Goal: Entertainment & Leisure: Browse casually

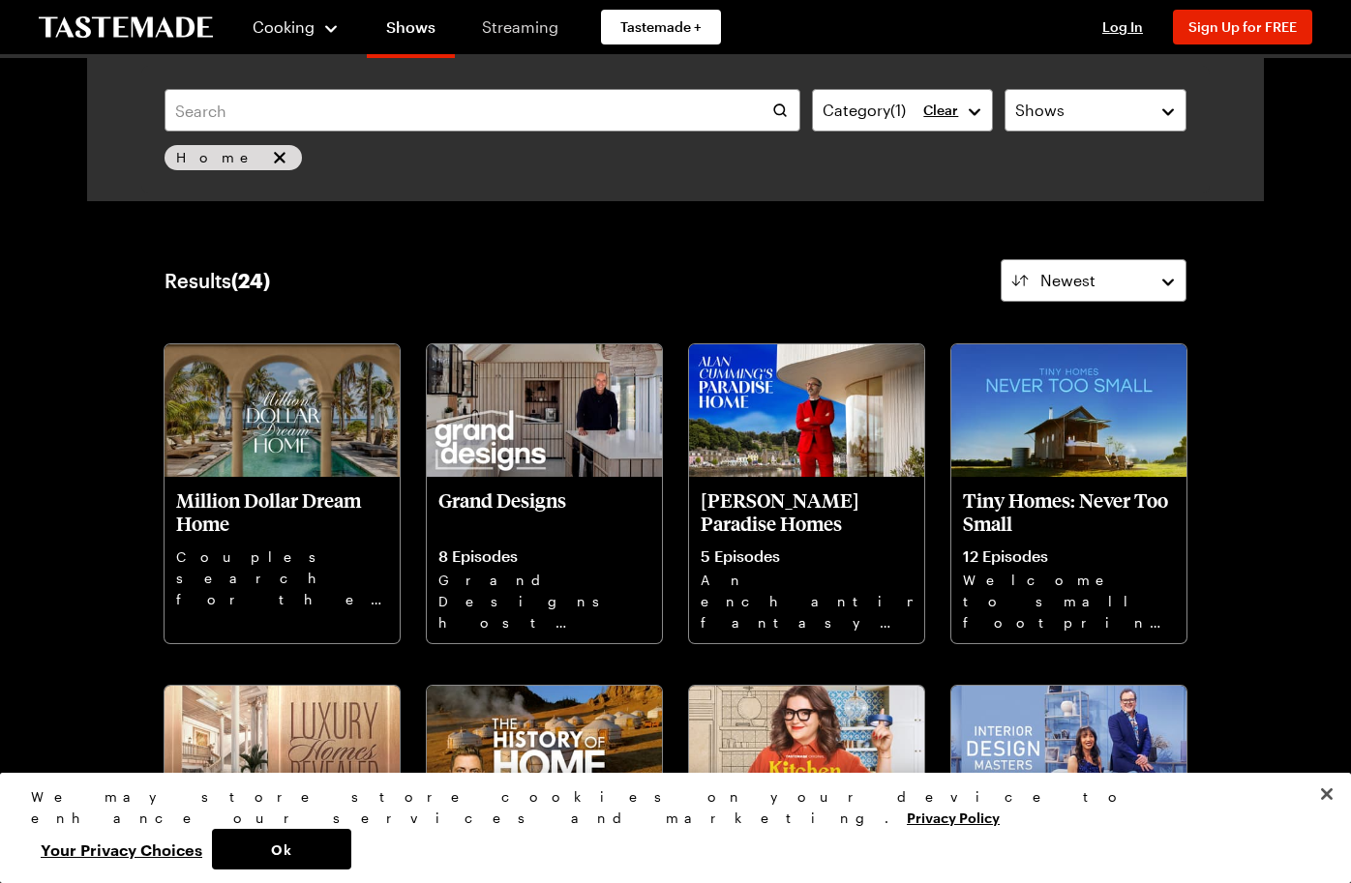
click at [521, 27] on link "Streaming" at bounding box center [519, 27] width 115 height 54
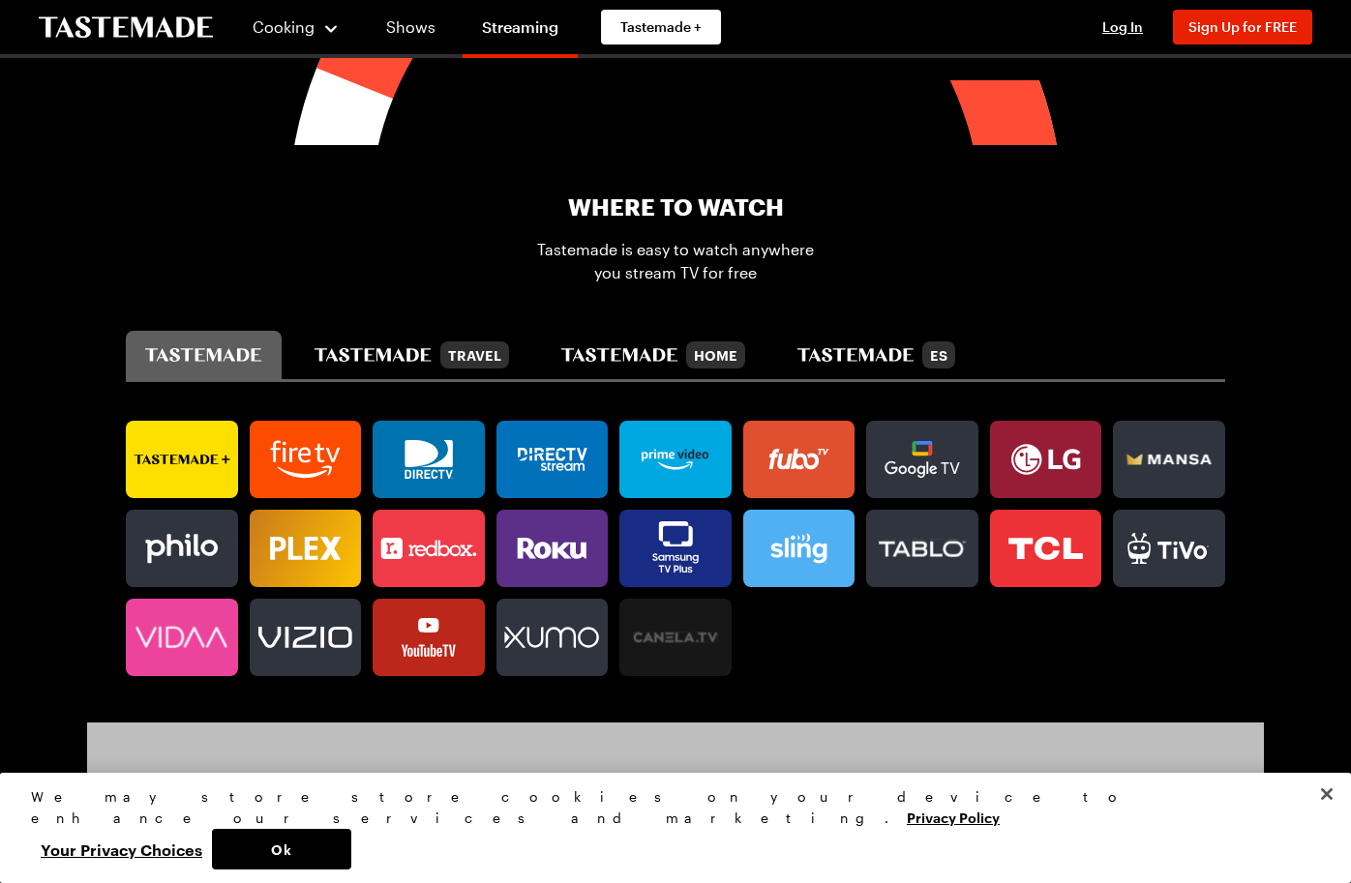
scroll to position [975, 0]
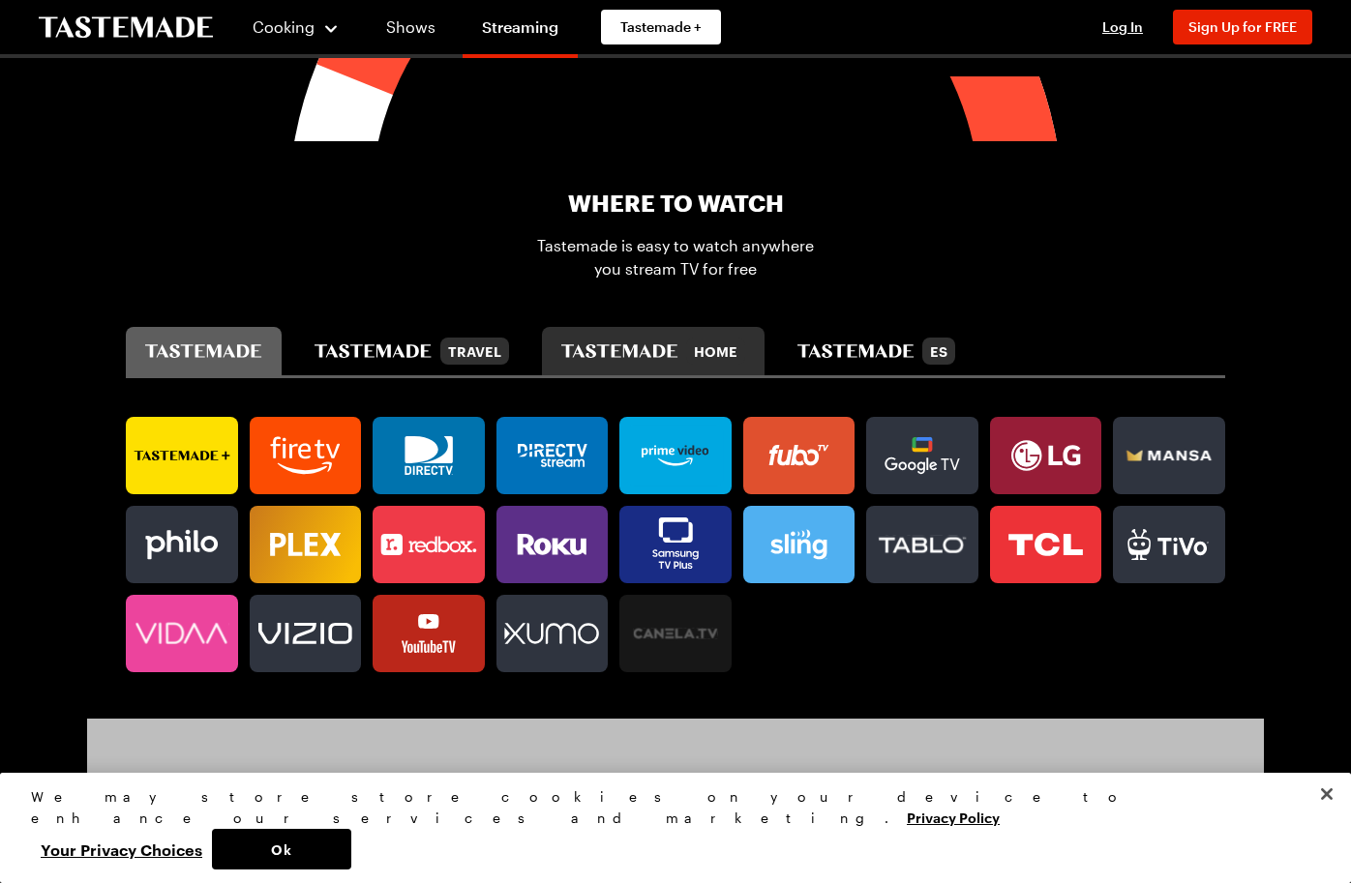
click at [745, 344] on div "Home" at bounding box center [715, 351] width 59 height 27
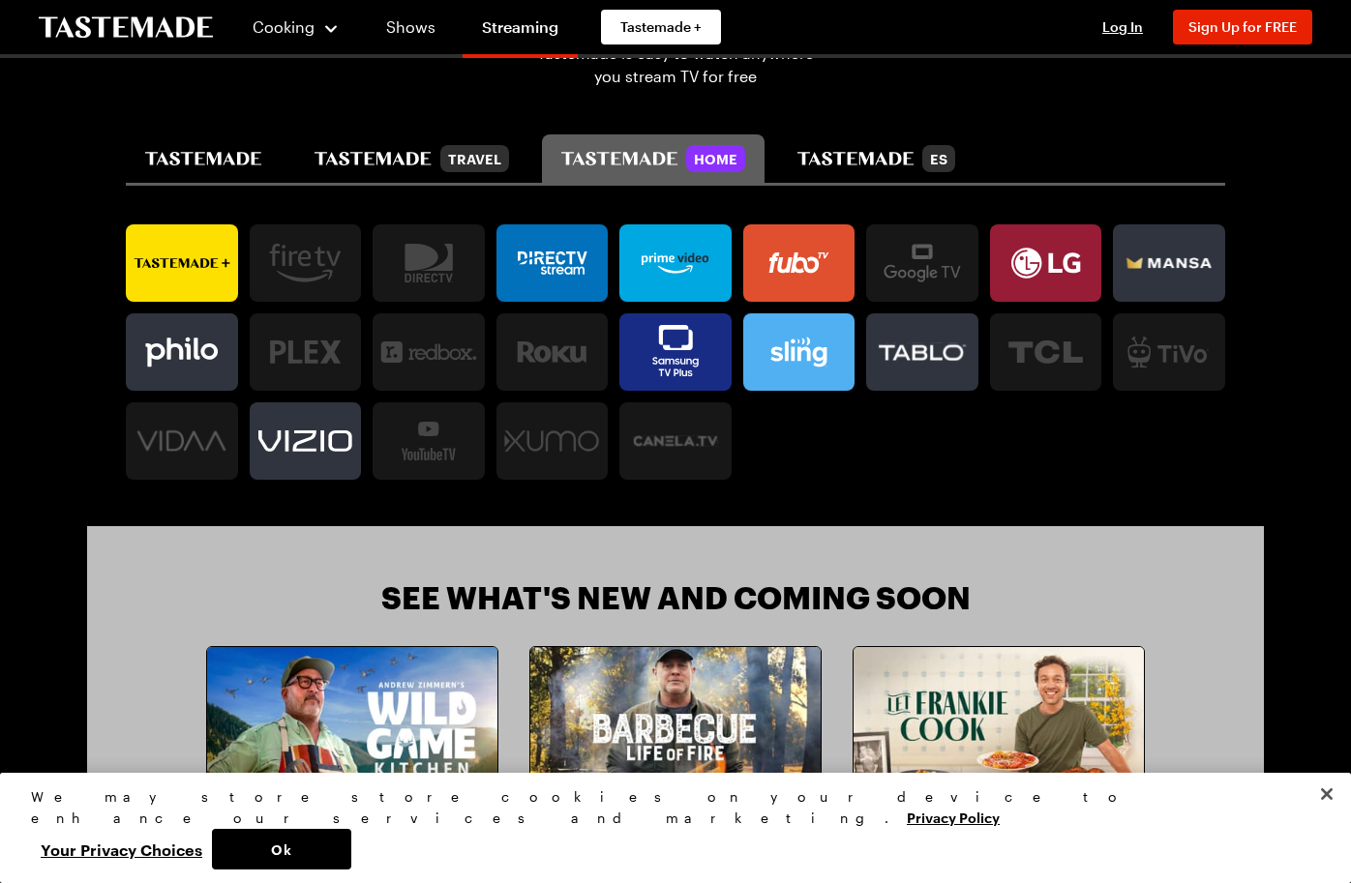
scroll to position [1167, 0]
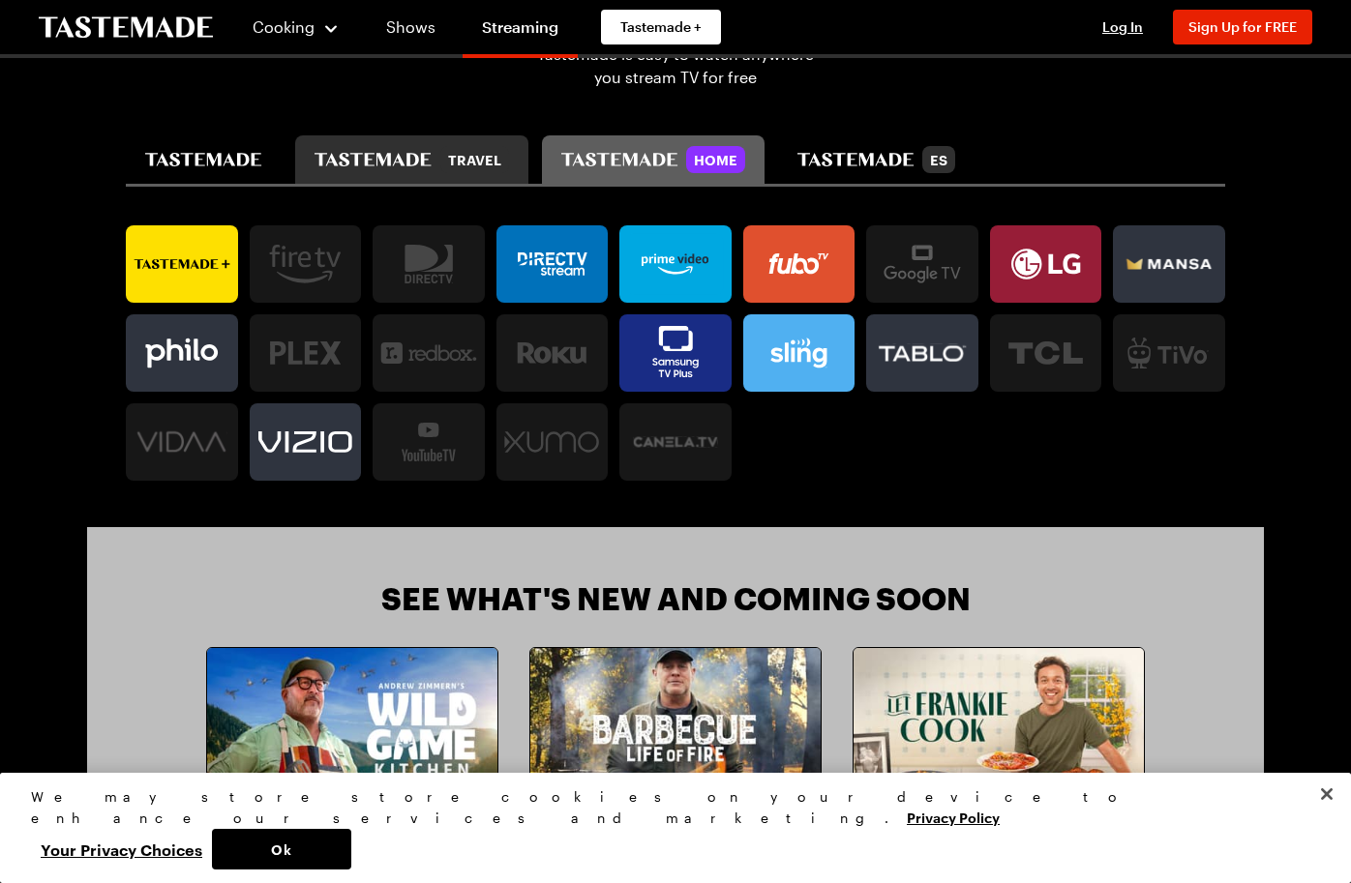
click at [386, 153] on icon "tastemade travel" at bounding box center [372, 160] width 117 height 14
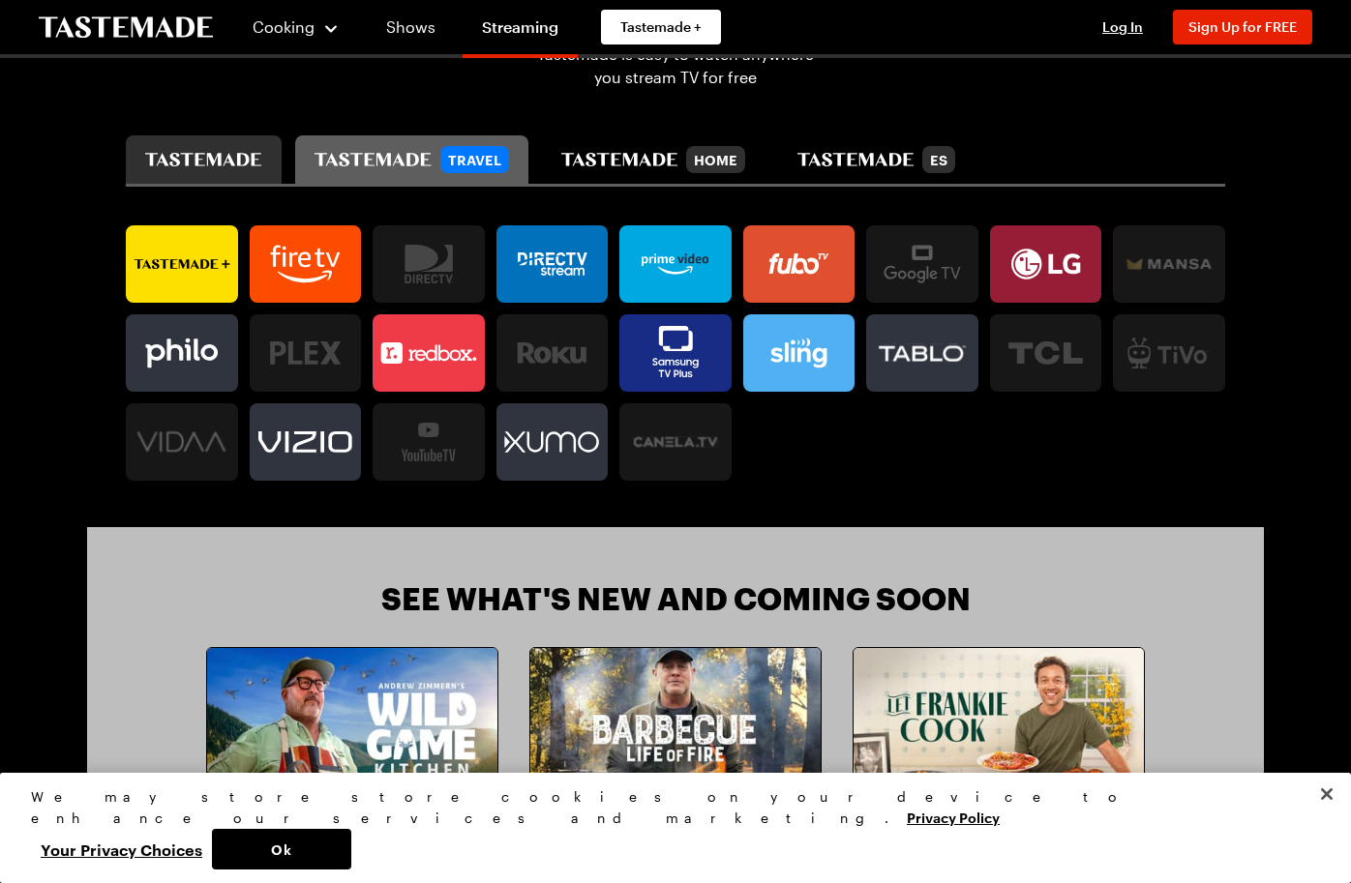
scroll to position [0, 0]
click at [262, 153] on icon "tastemade" at bounding box center [203, 160] width 117 height 14
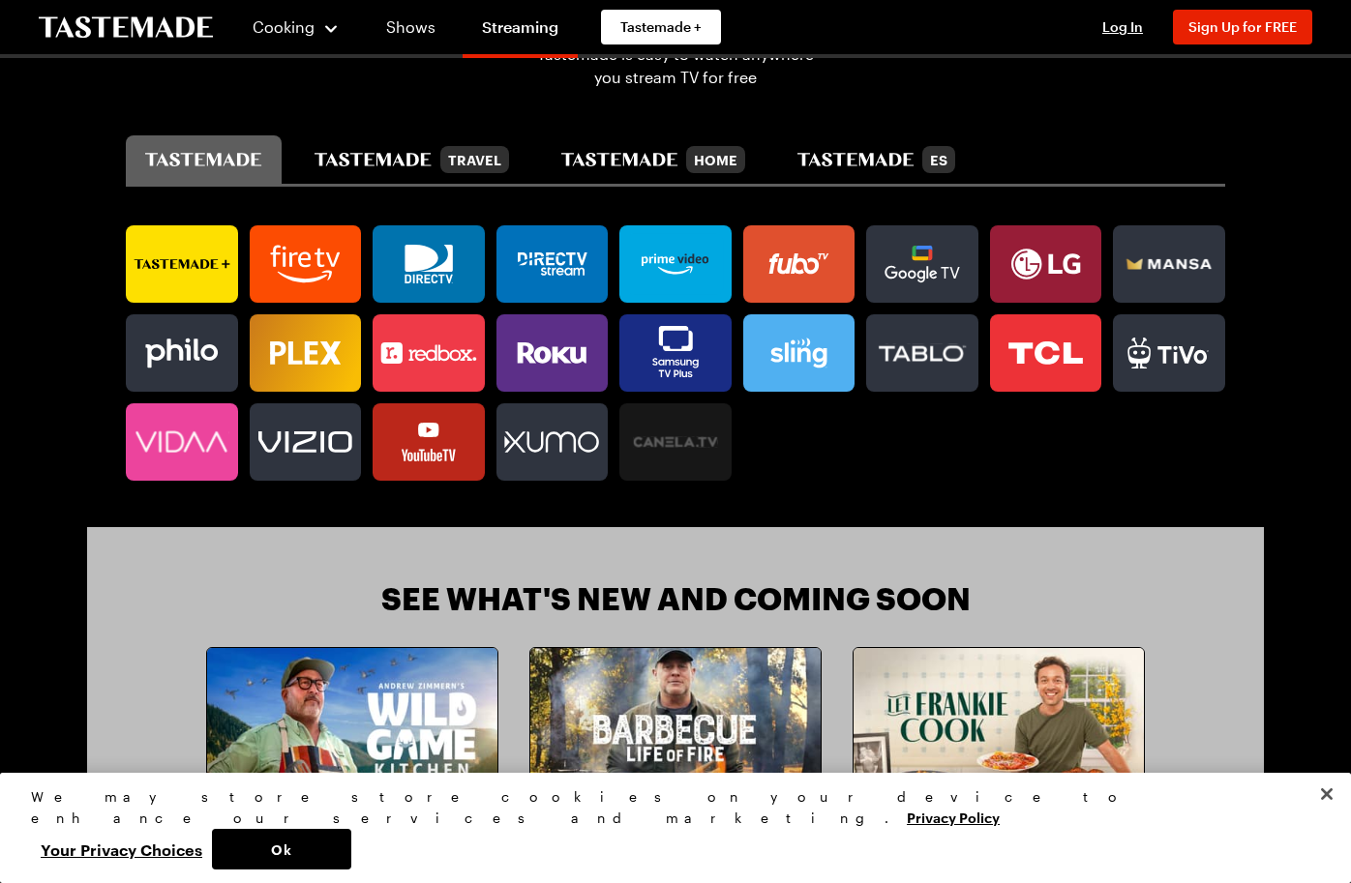
click at [262, 153] on icon "tastemade" at bounding box center [203, 160] width 117 height 14
click at [509, 150] on div "Travel" at bounding box center [474, 159] width 69 height 27
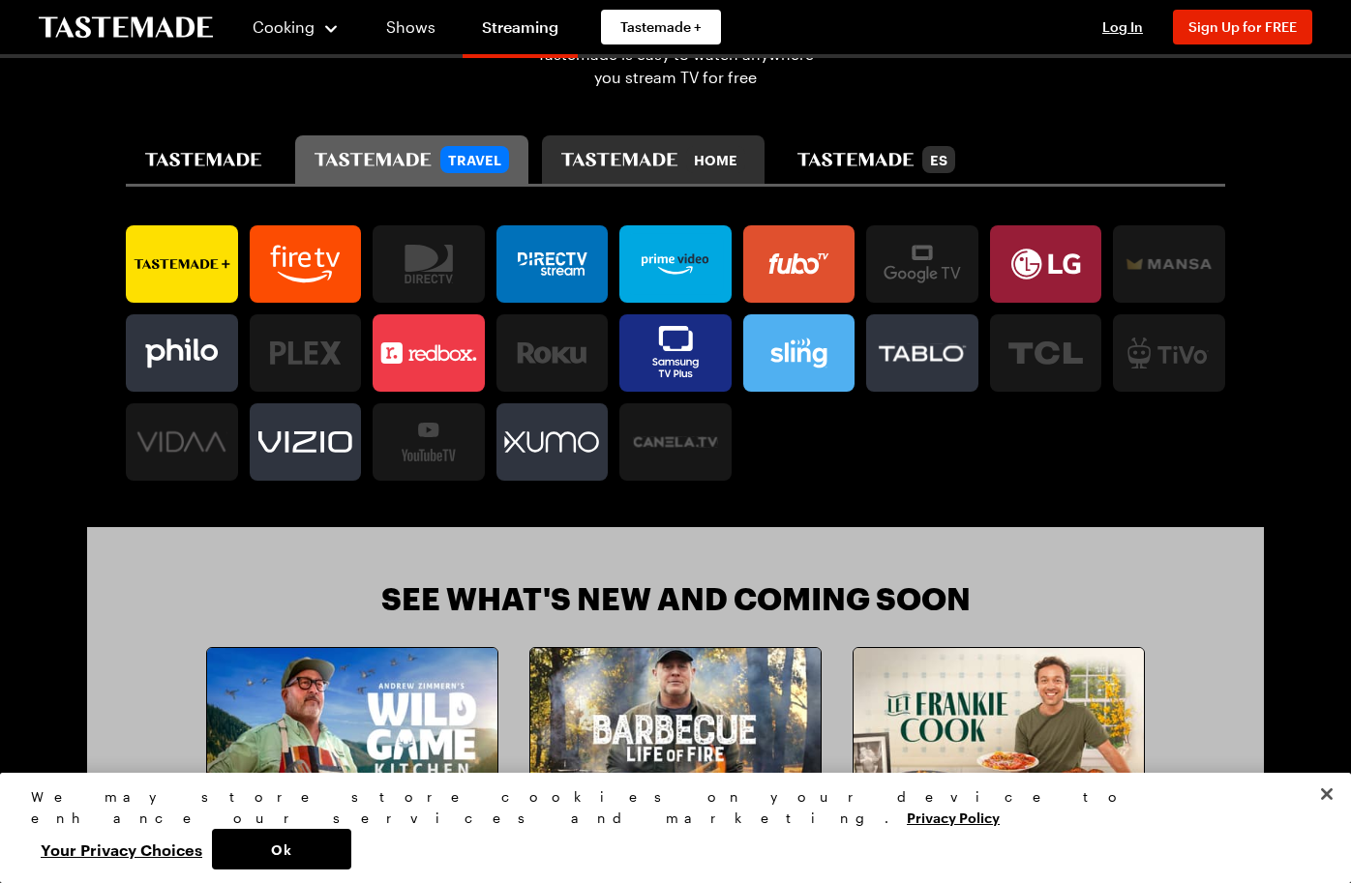
click at [678, 157] on icon "tastemade home" at bounding box center [619, 160] width 117 height 14
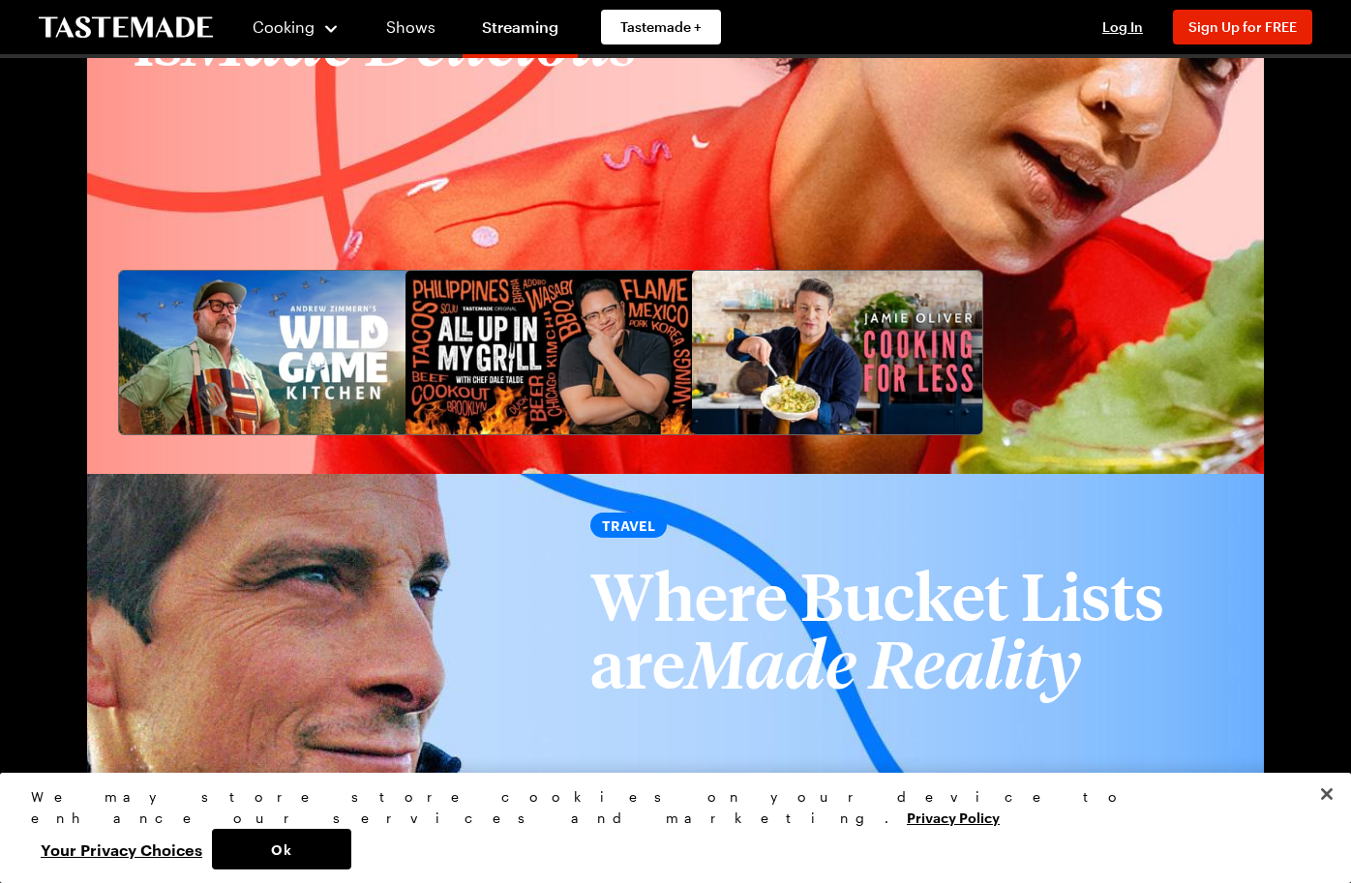
scroll to position [2162, 0]
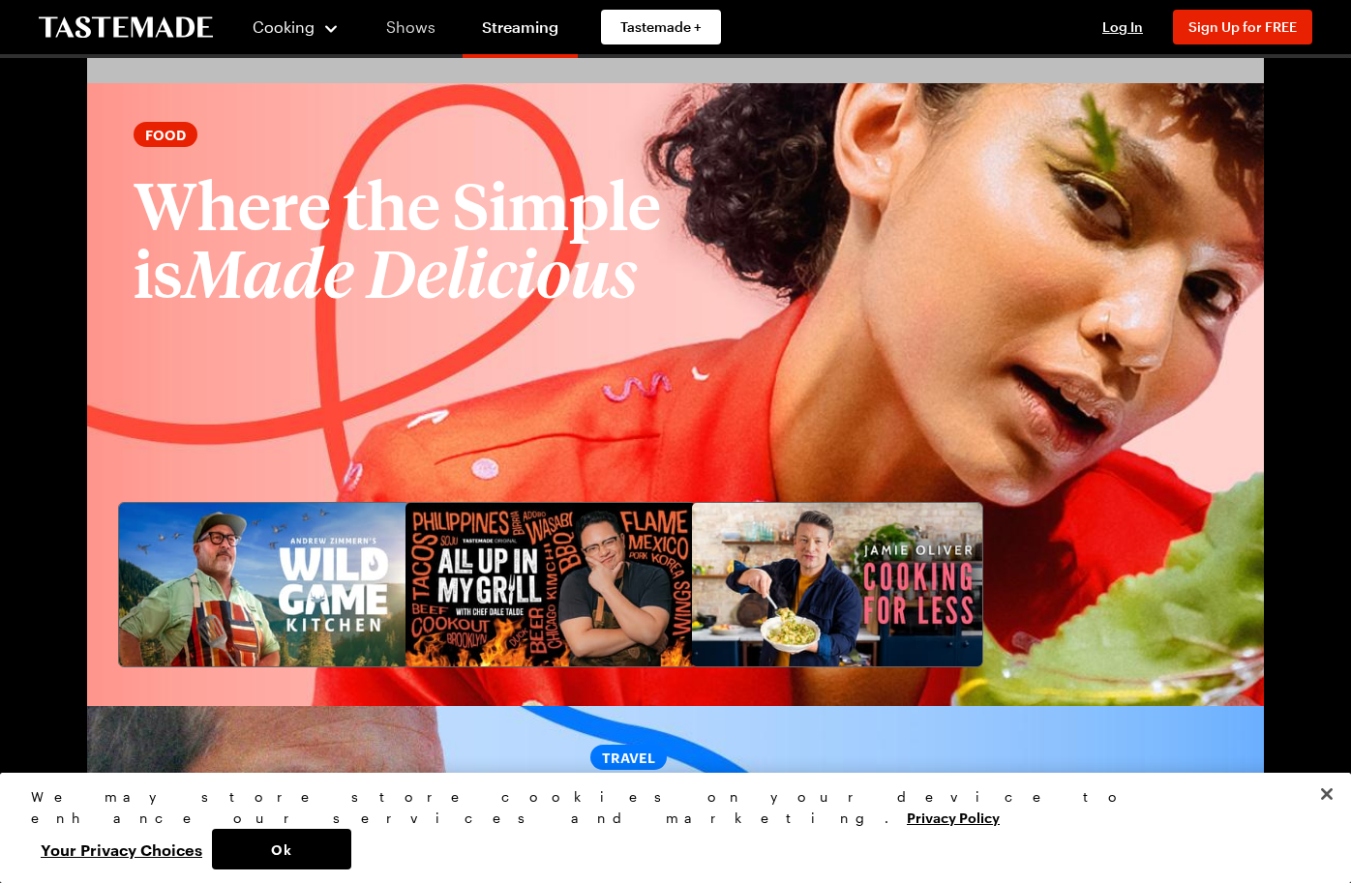
click at [404, 33] on link "Shows" at bounding box center [411, 27] width 88 height 54
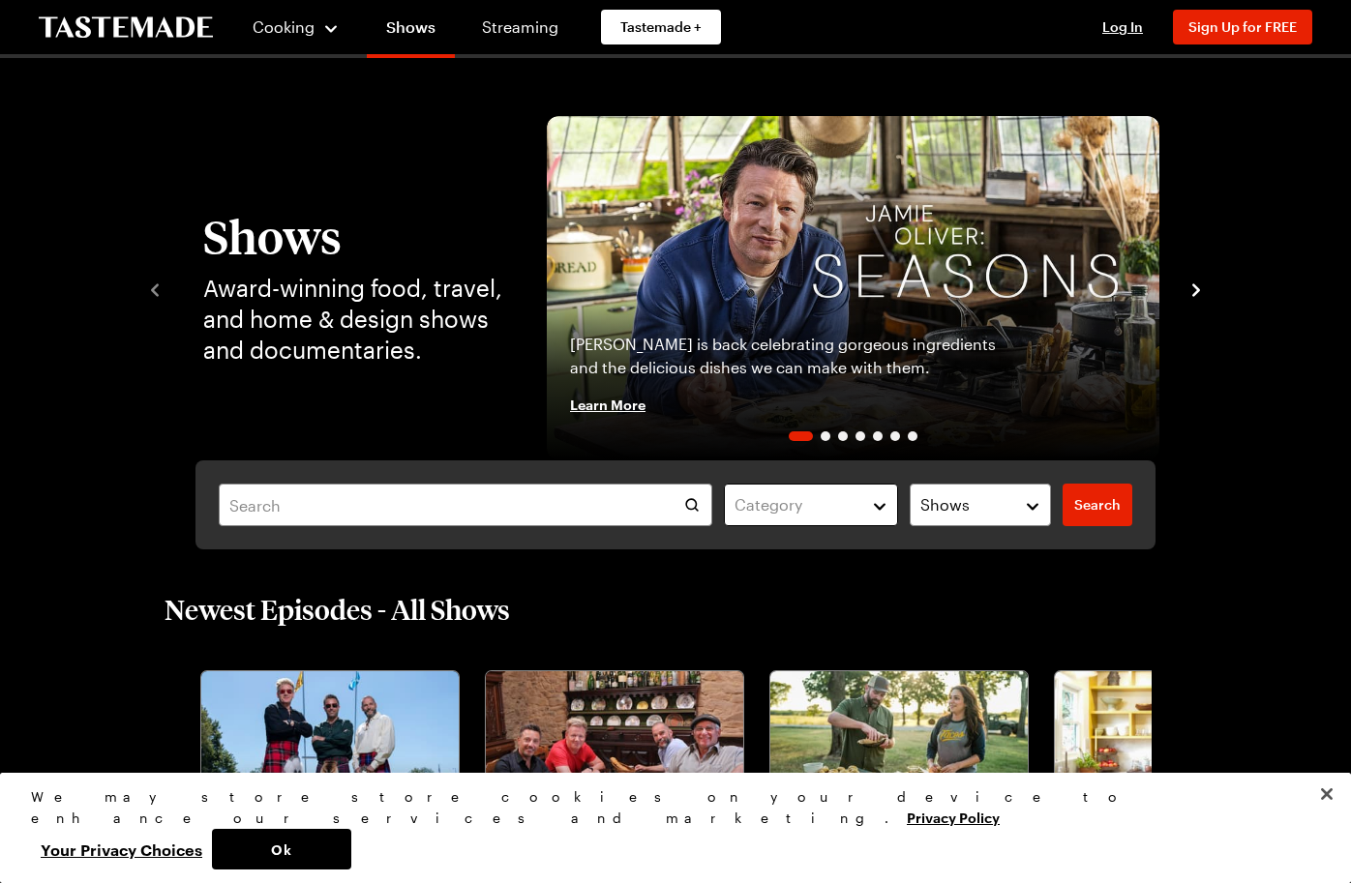
click at [886, 510] on button "Category" at bounding box center [811, 505] width 174 height 43
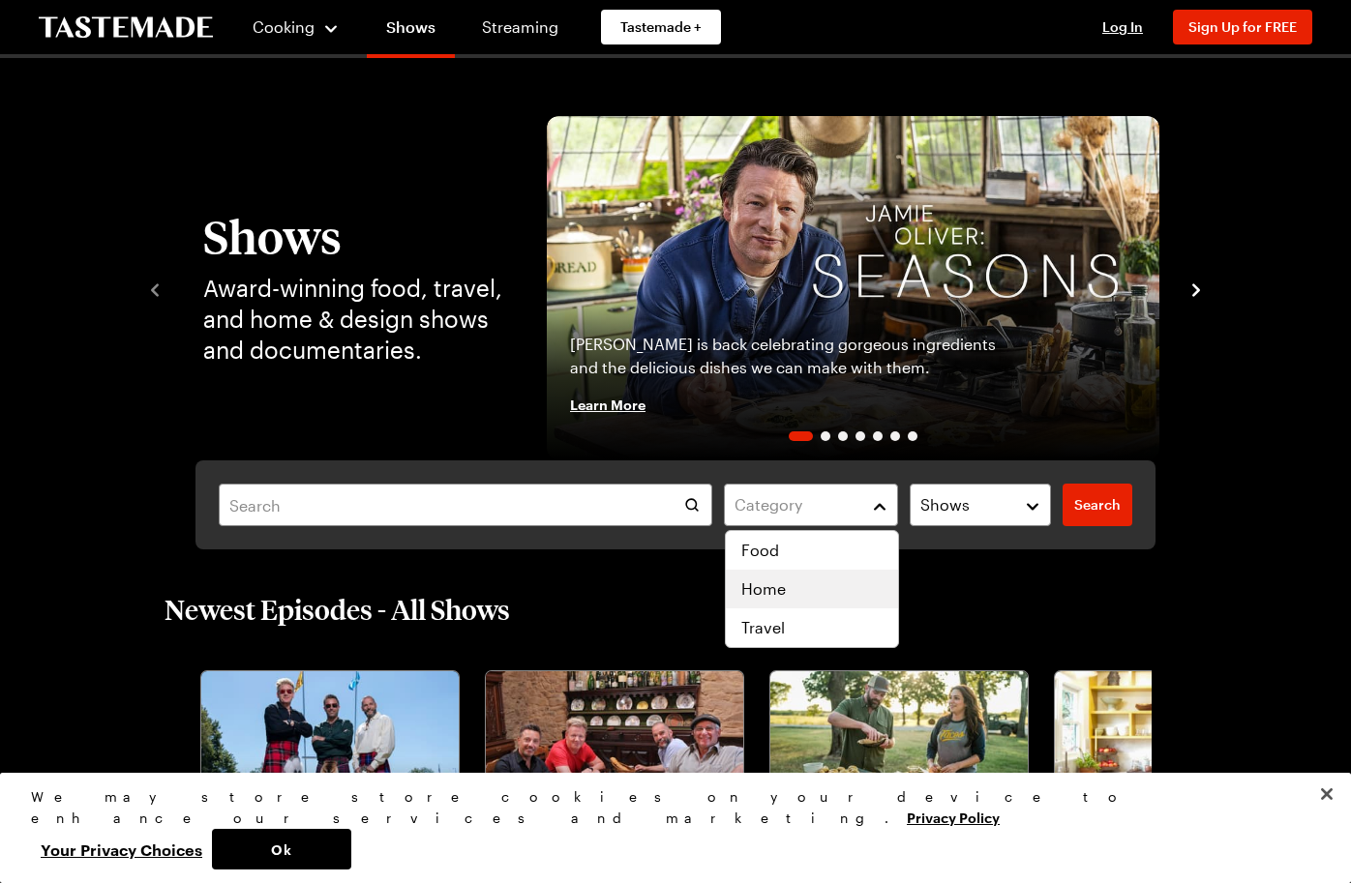
click at [752, 585] on span "Home" at bounding box center [763, 589] width 45 height 23
click at [1088, 502] on div "Category ( 1 ) Clear Shows Search Search" at bounding box center [675, 505] width 960 height 89
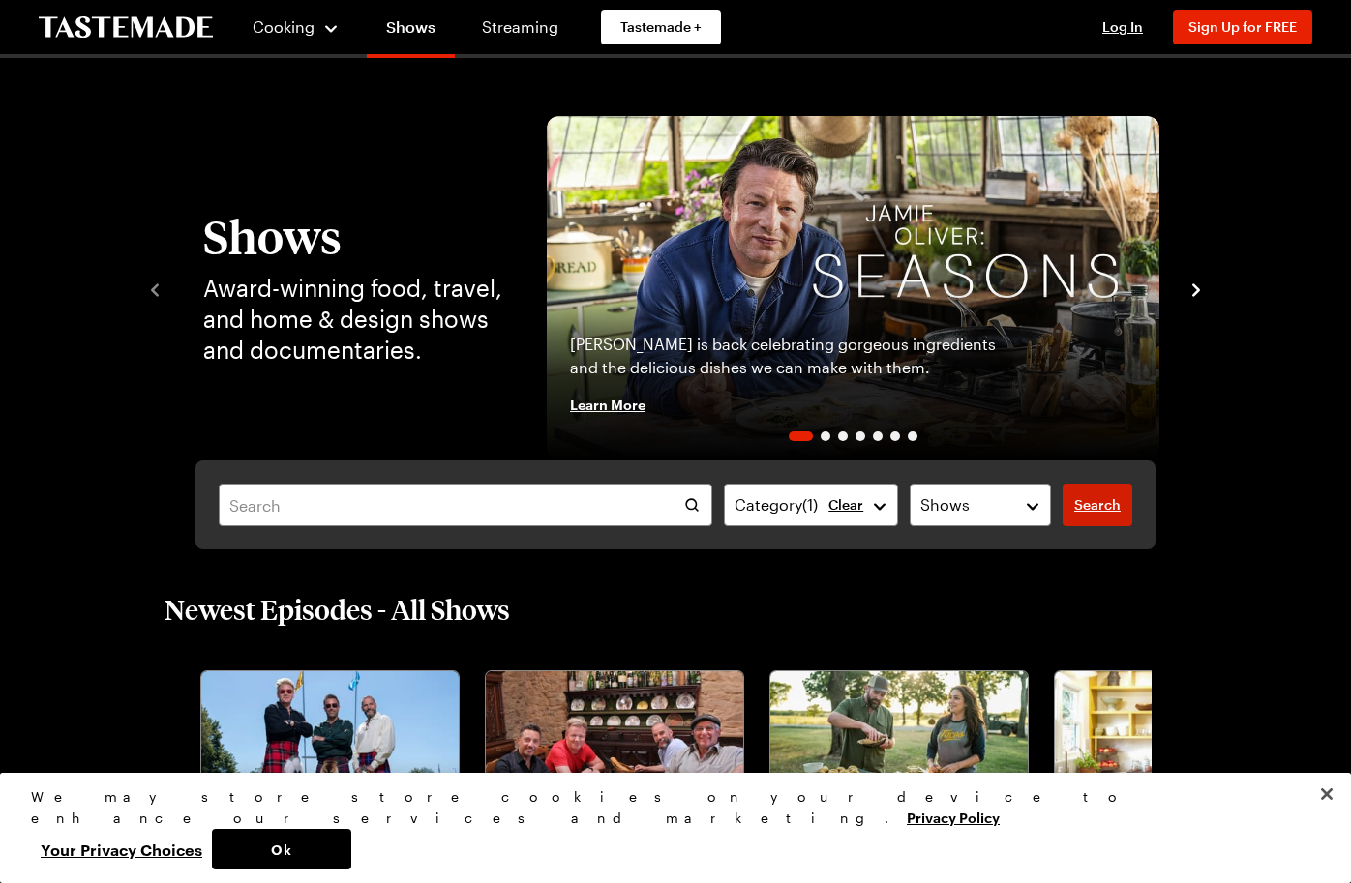
click at [1108, 512] on span "Search" at bounding box center [1097, 504] width 46 height 19
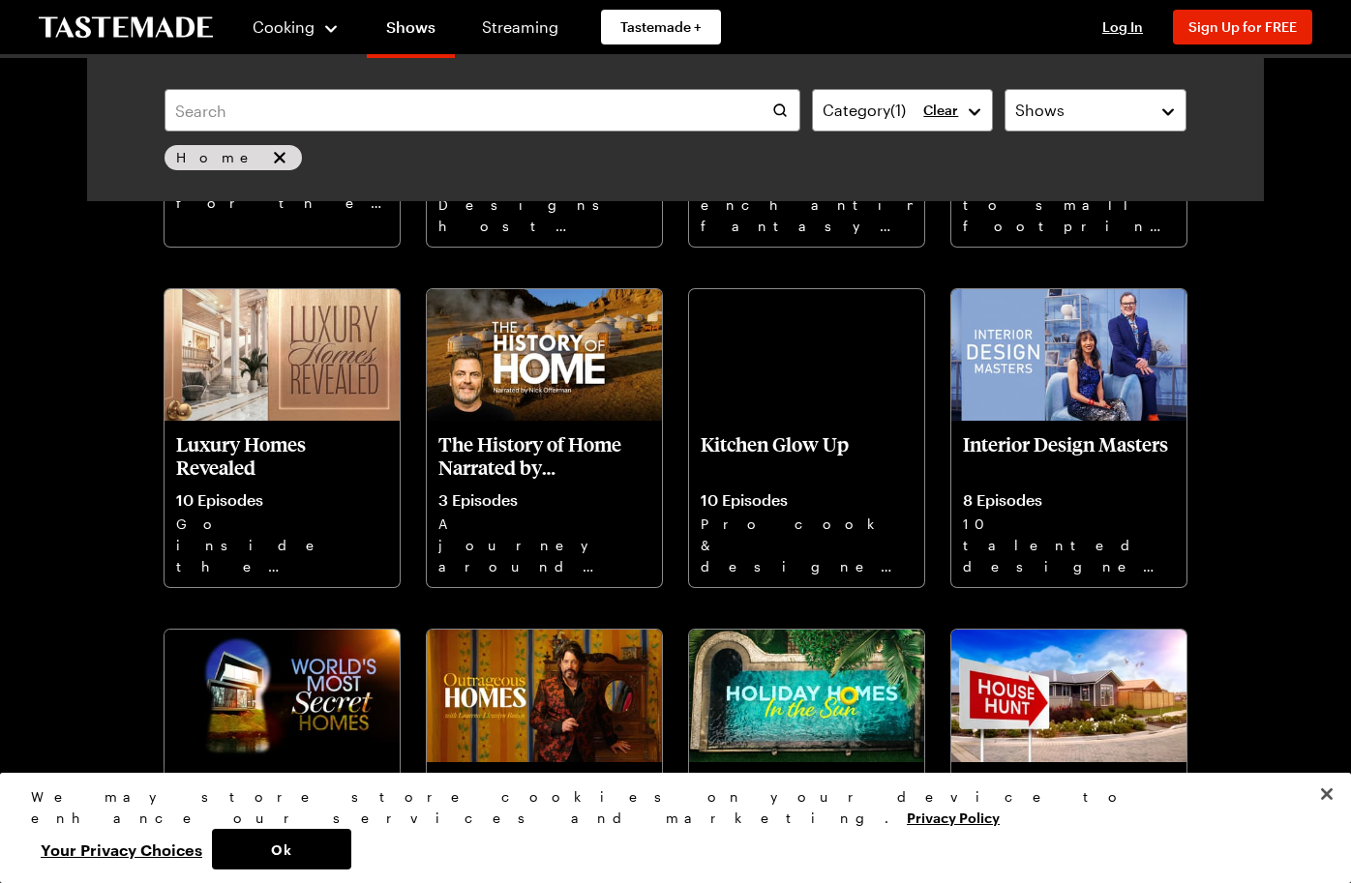
scroll to position [325, 0]
